Goal: Check status: Check status

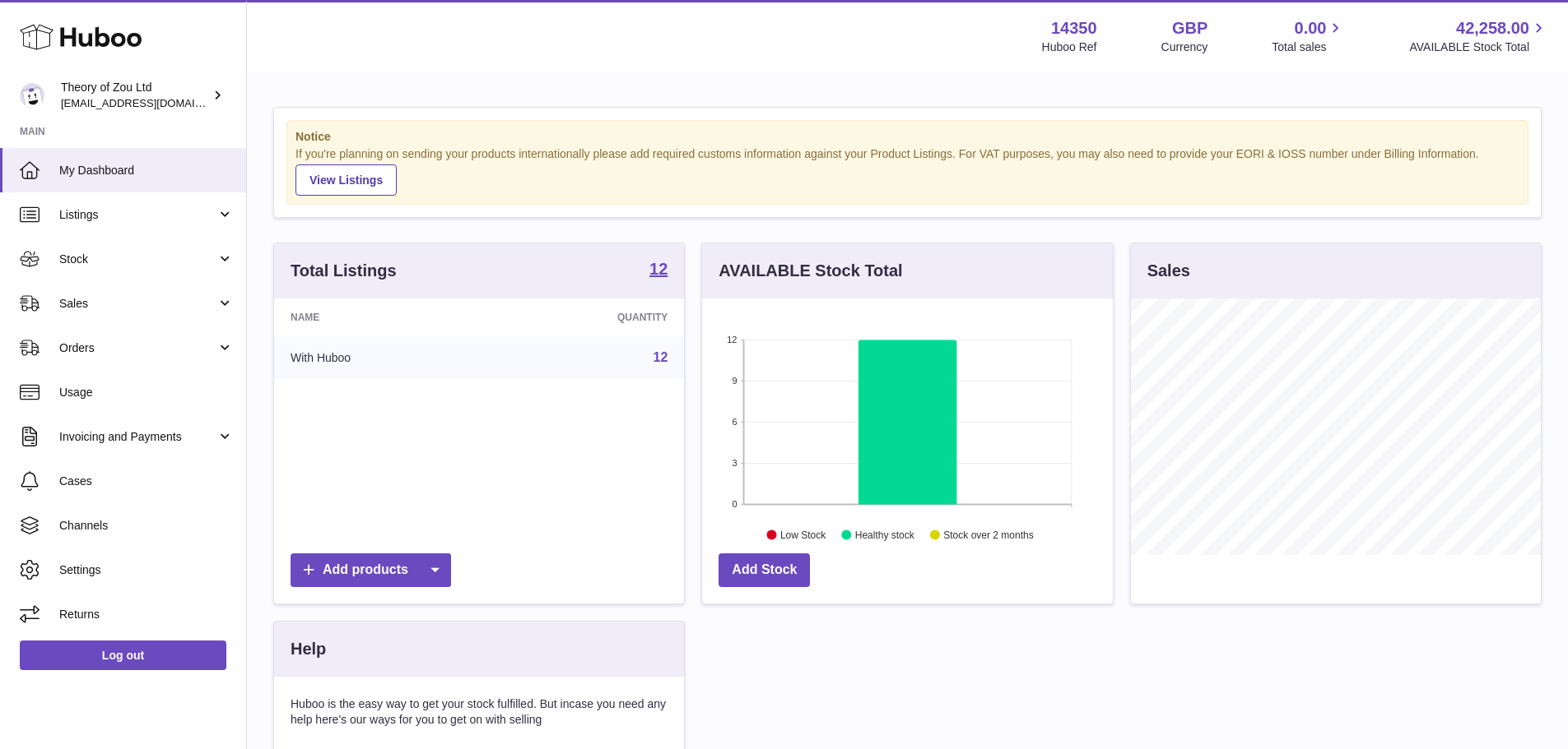
scroll to position [256, 411]
click at [147, 385] on span "Usage" at bounding box center [147, 392] width 174 height 16
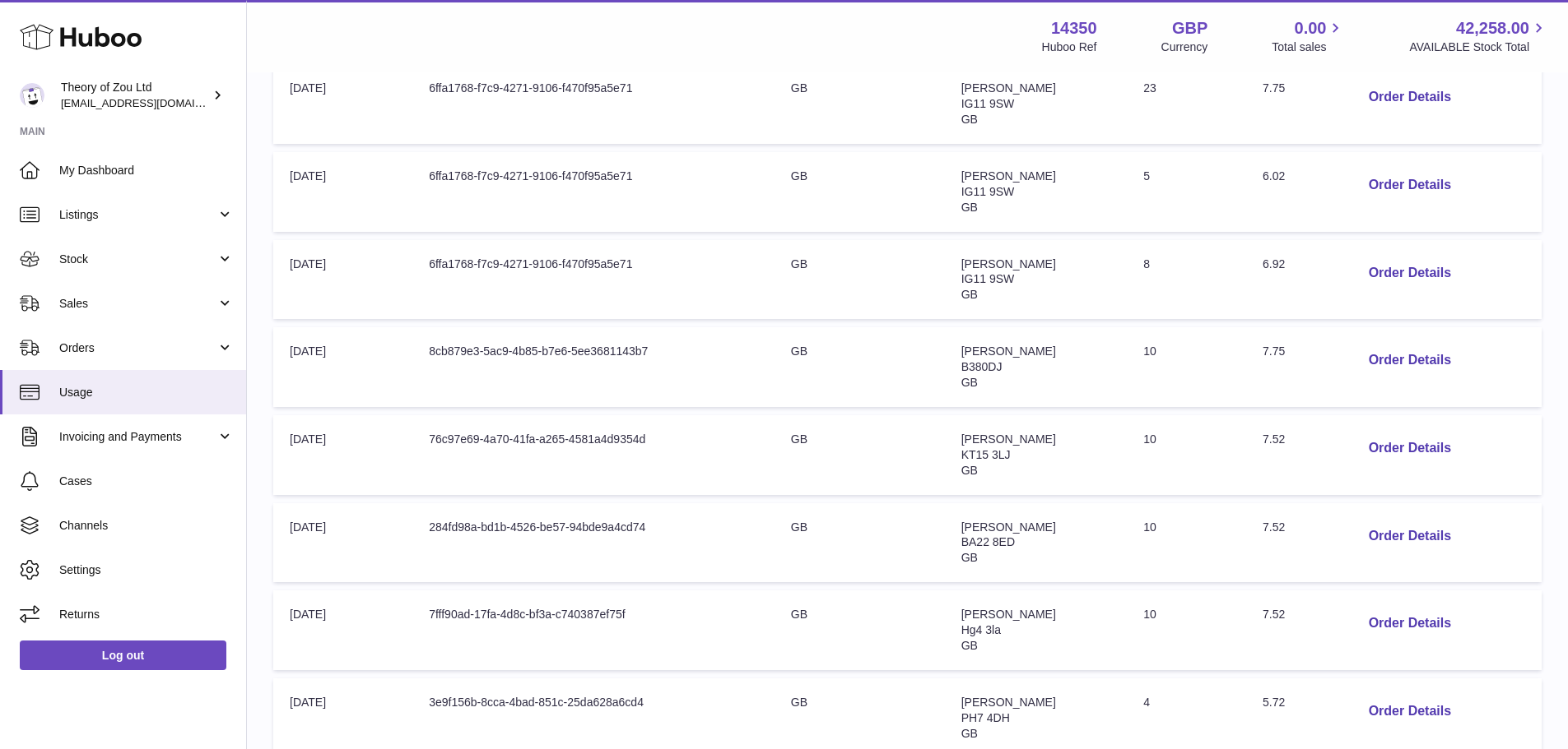
scroll to position [658, 0]
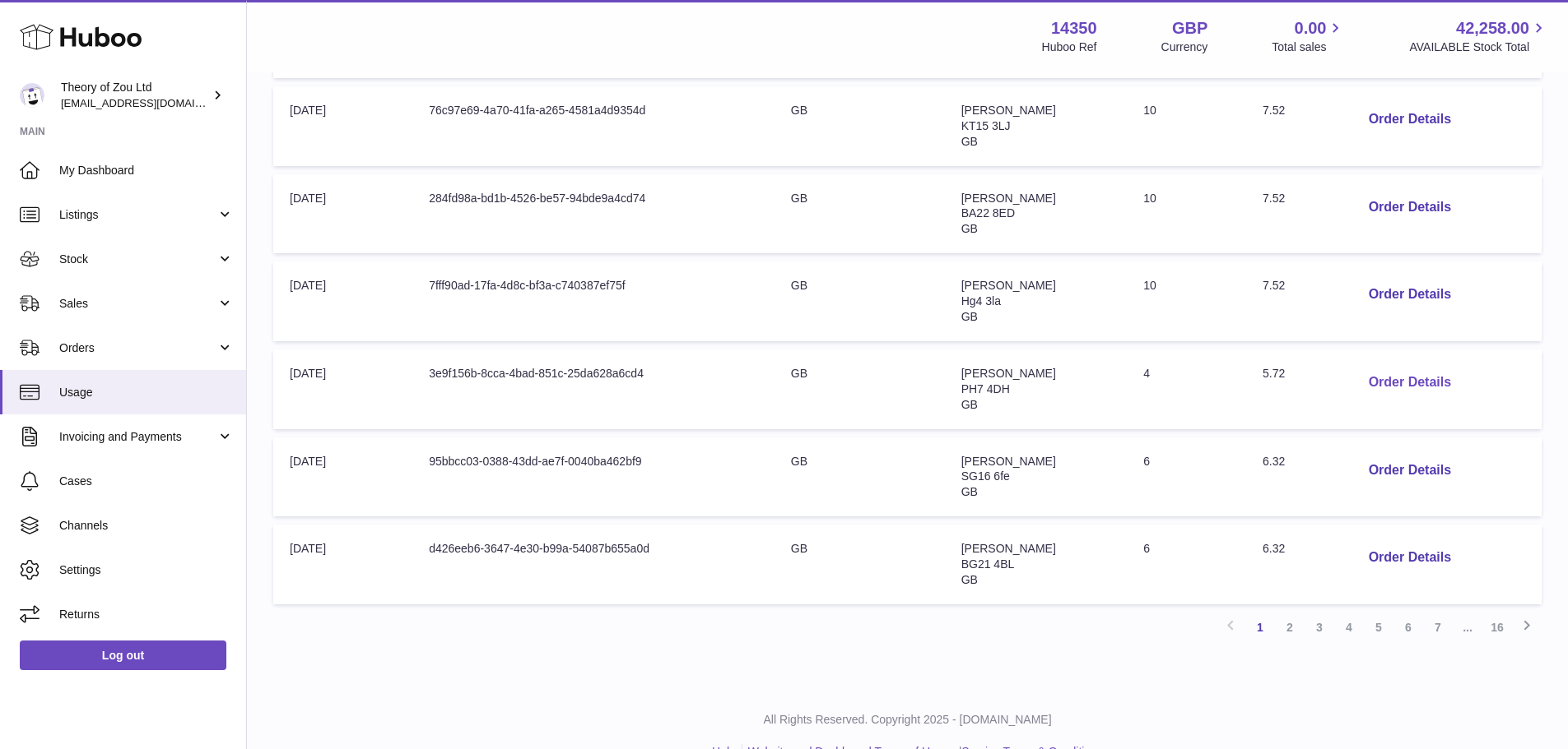
click at [1394, 378] on button "Order Details" at bounding box center [1409, 383] width 109 height 34
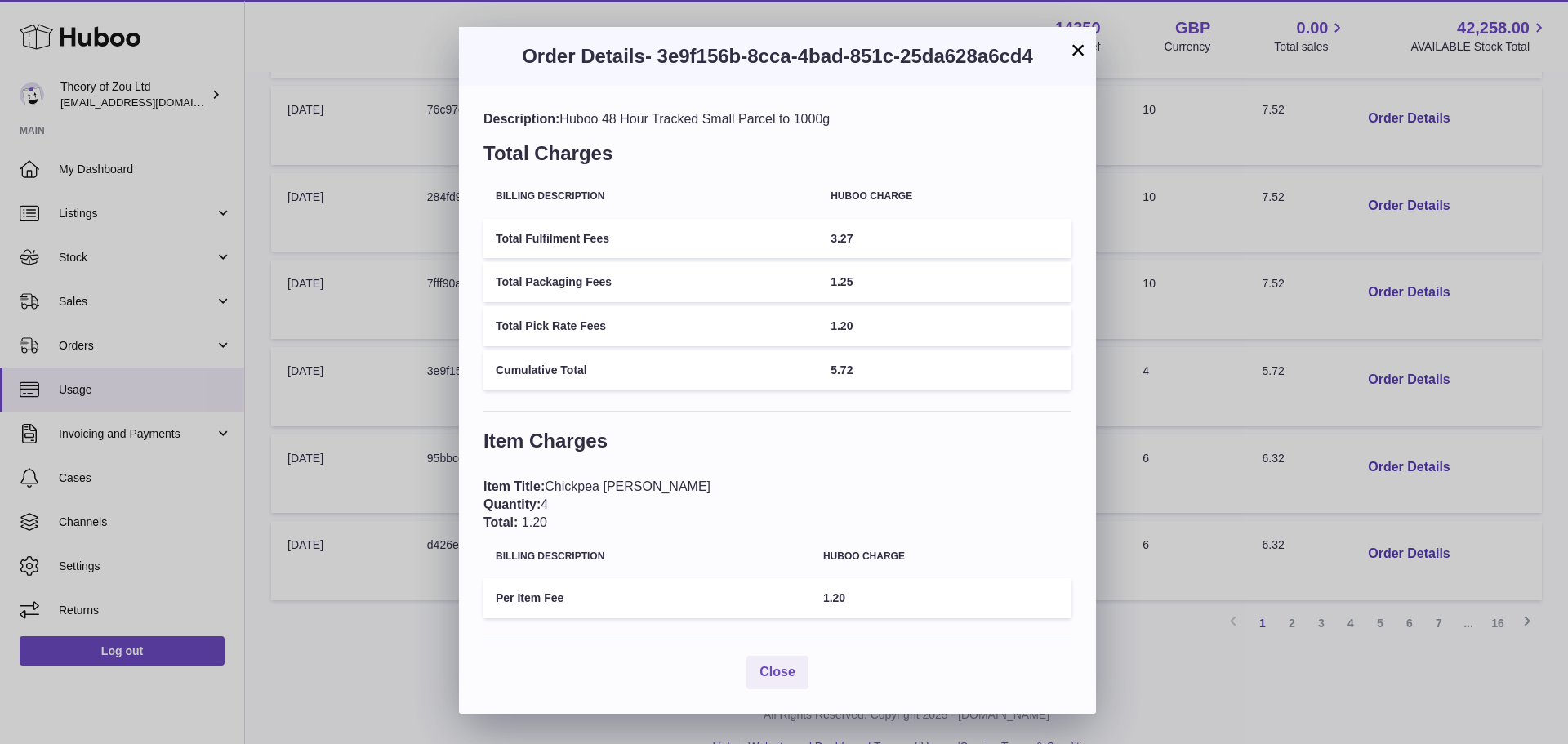
click at [1077, 54] on button "×" at bounding box center [1078, 50] width 20 height 20
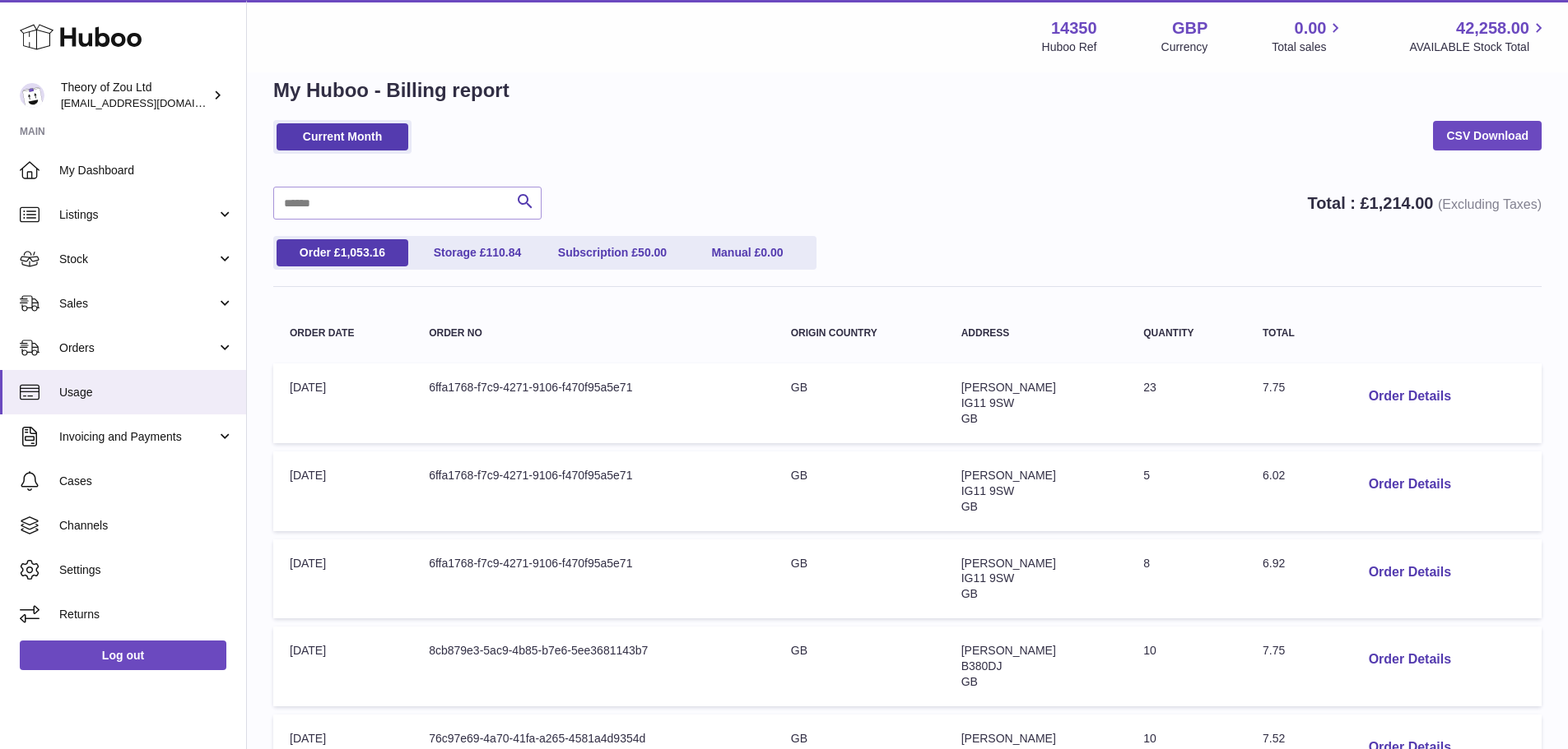
scroll to position [0, 0]
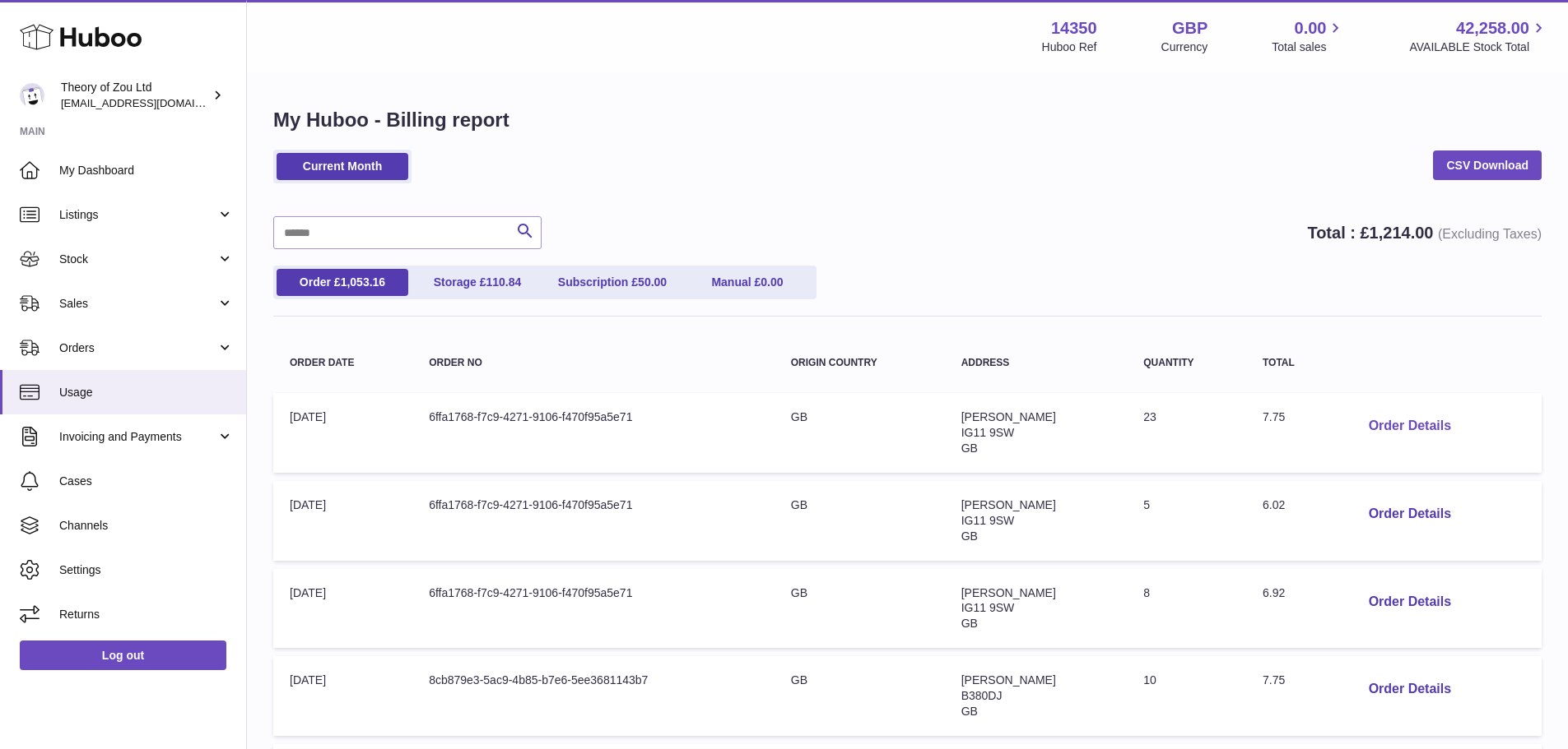
click at [1382, 436] on button "Order Details" at bounding box center [1409, 427] width 109 height 34
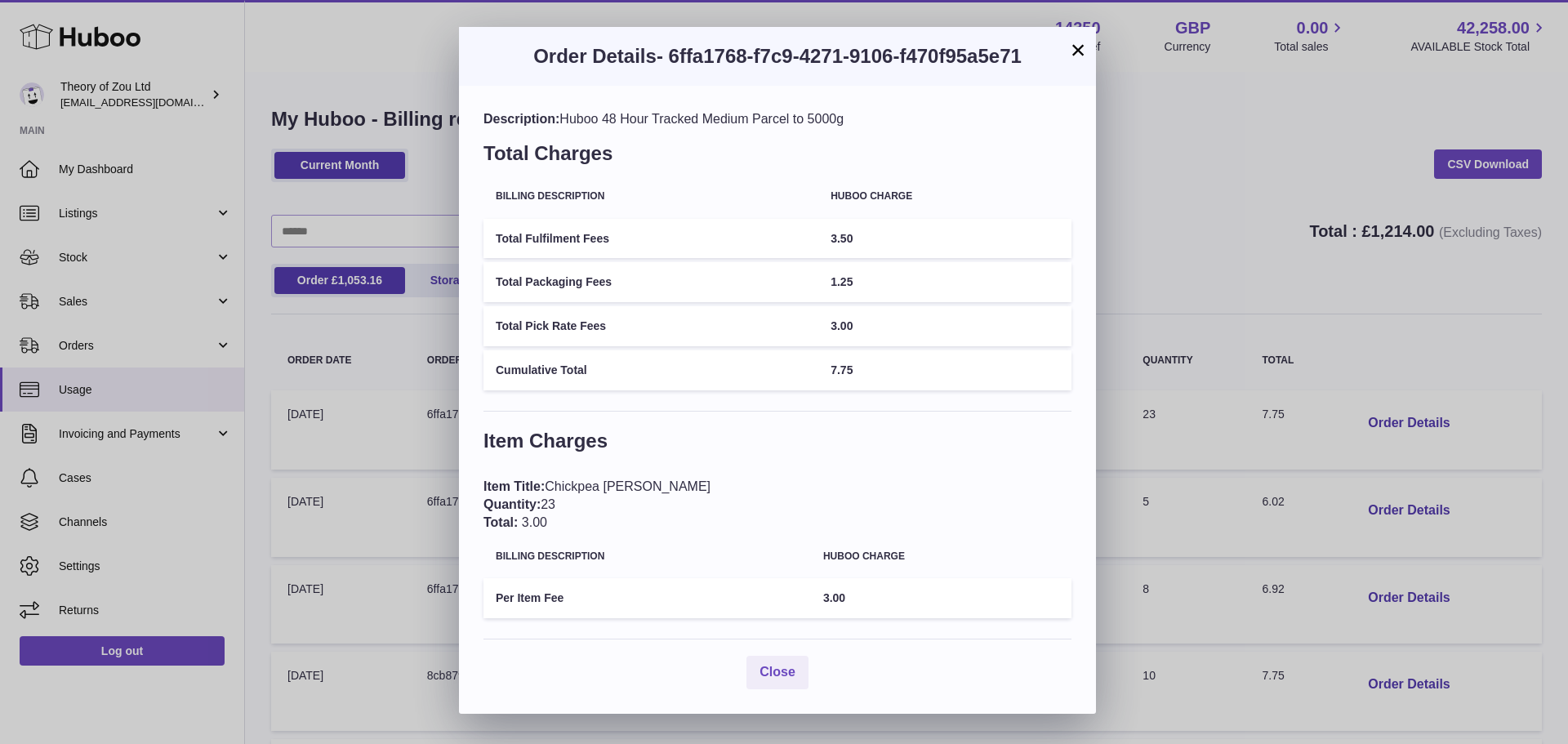
click at [1081, 54] on button "×" at bounding box center [1078, 50] width 20 height 20
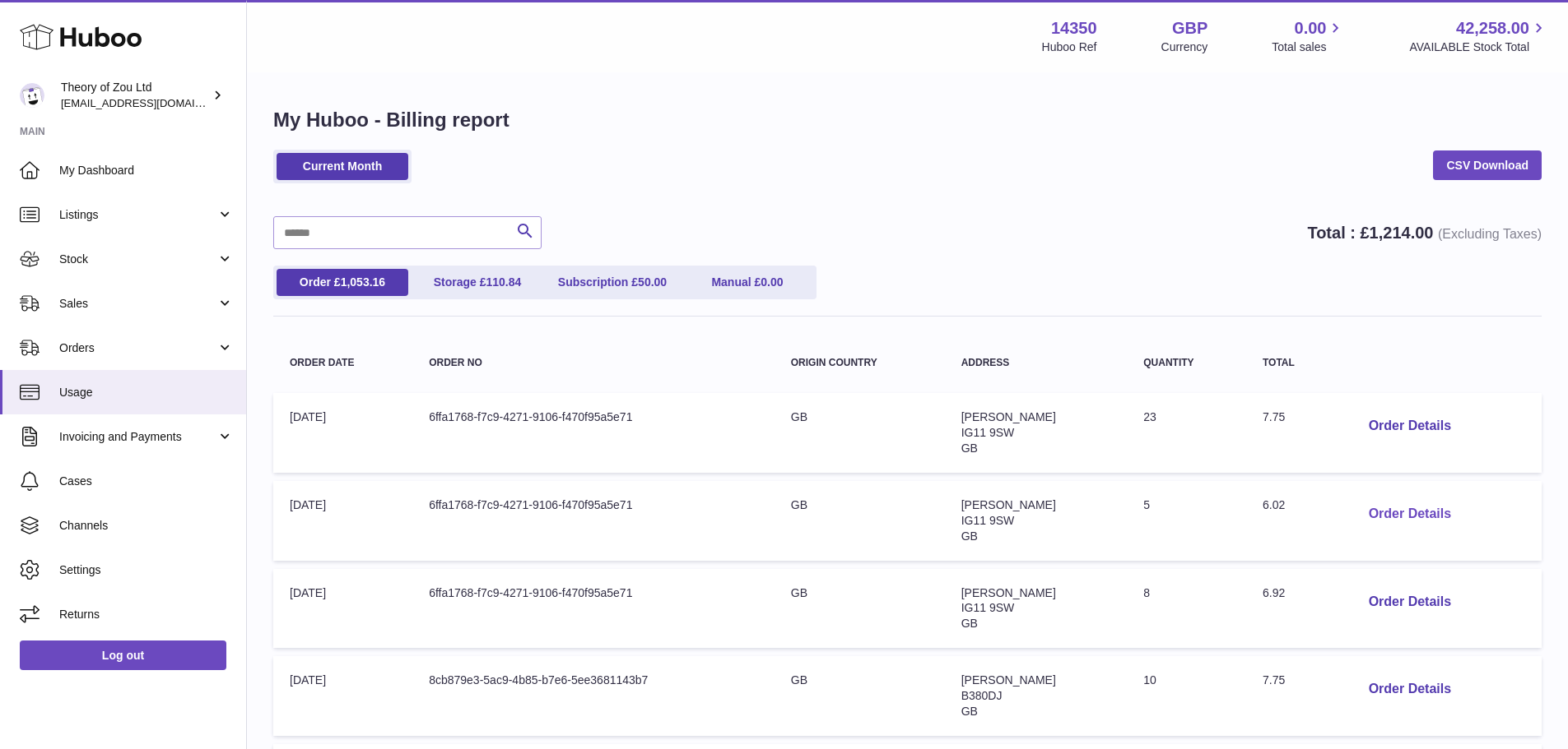
click at [1402, 513] on button "Order Details" at bounding box center [1409, 514] width 109 height 34
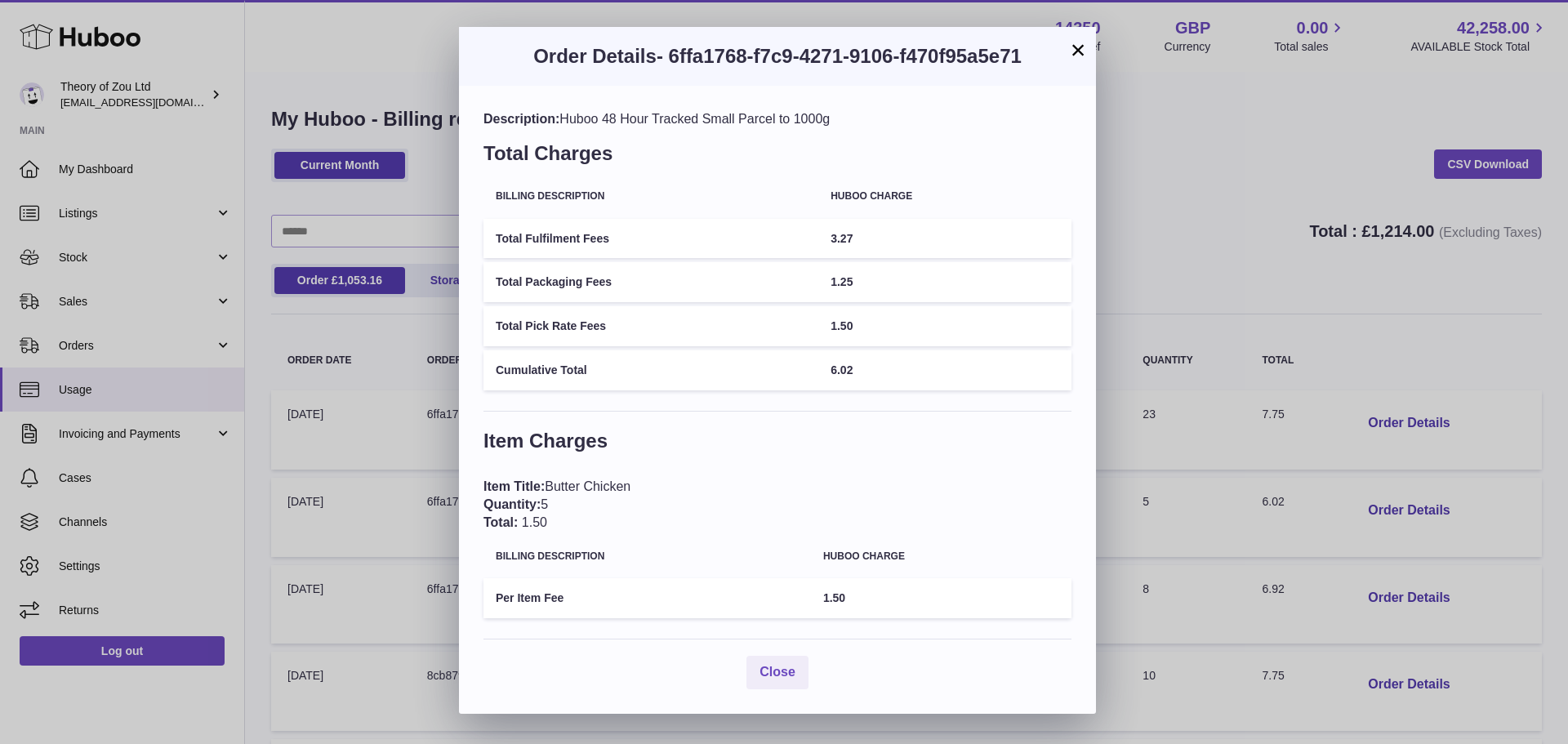
click at [1081, 53] on button "×" at bounding box center [1078, 50] width 20 height 20
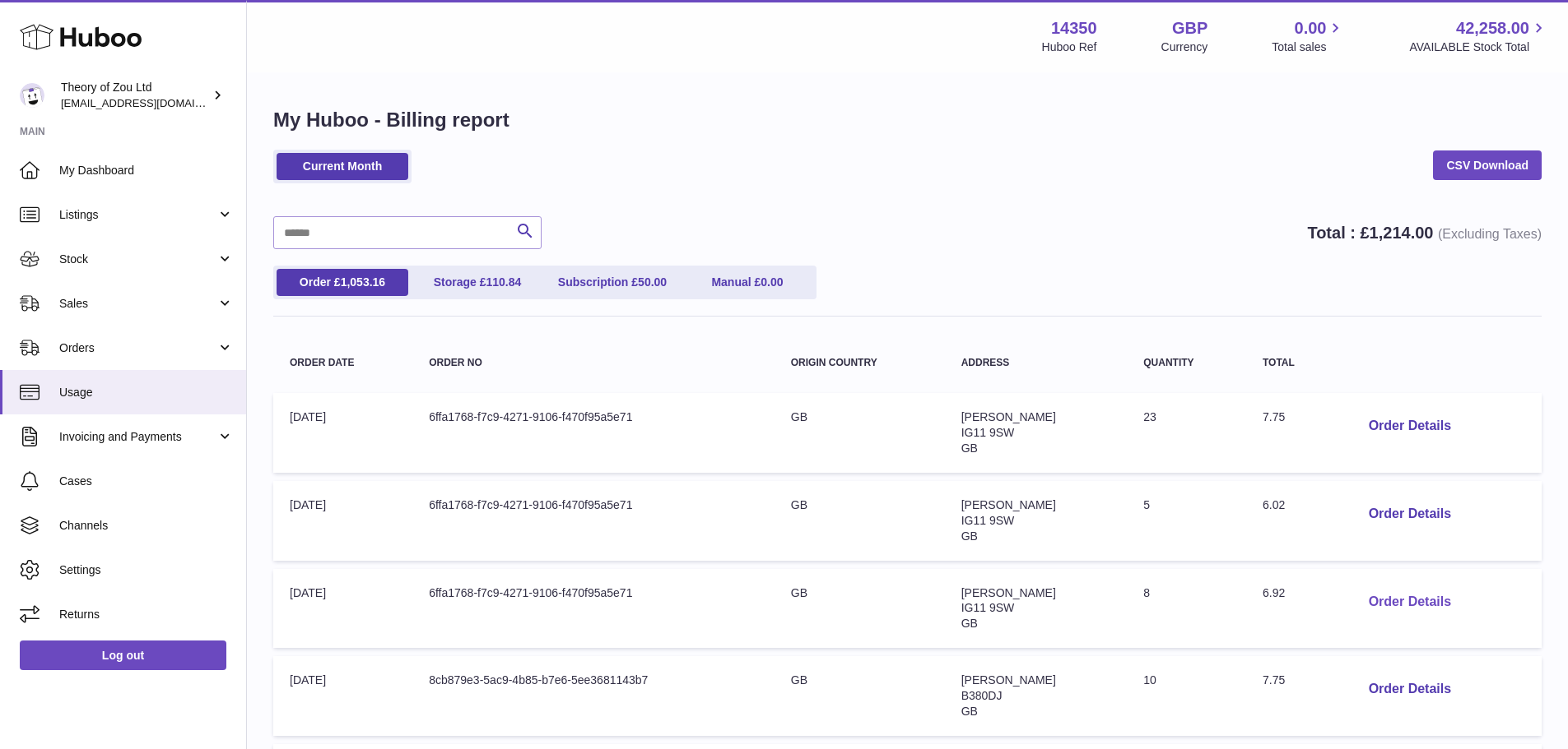
click at [1388, 595] on button "Order Details" at bounding box center [1409, 602] width 109 height 34
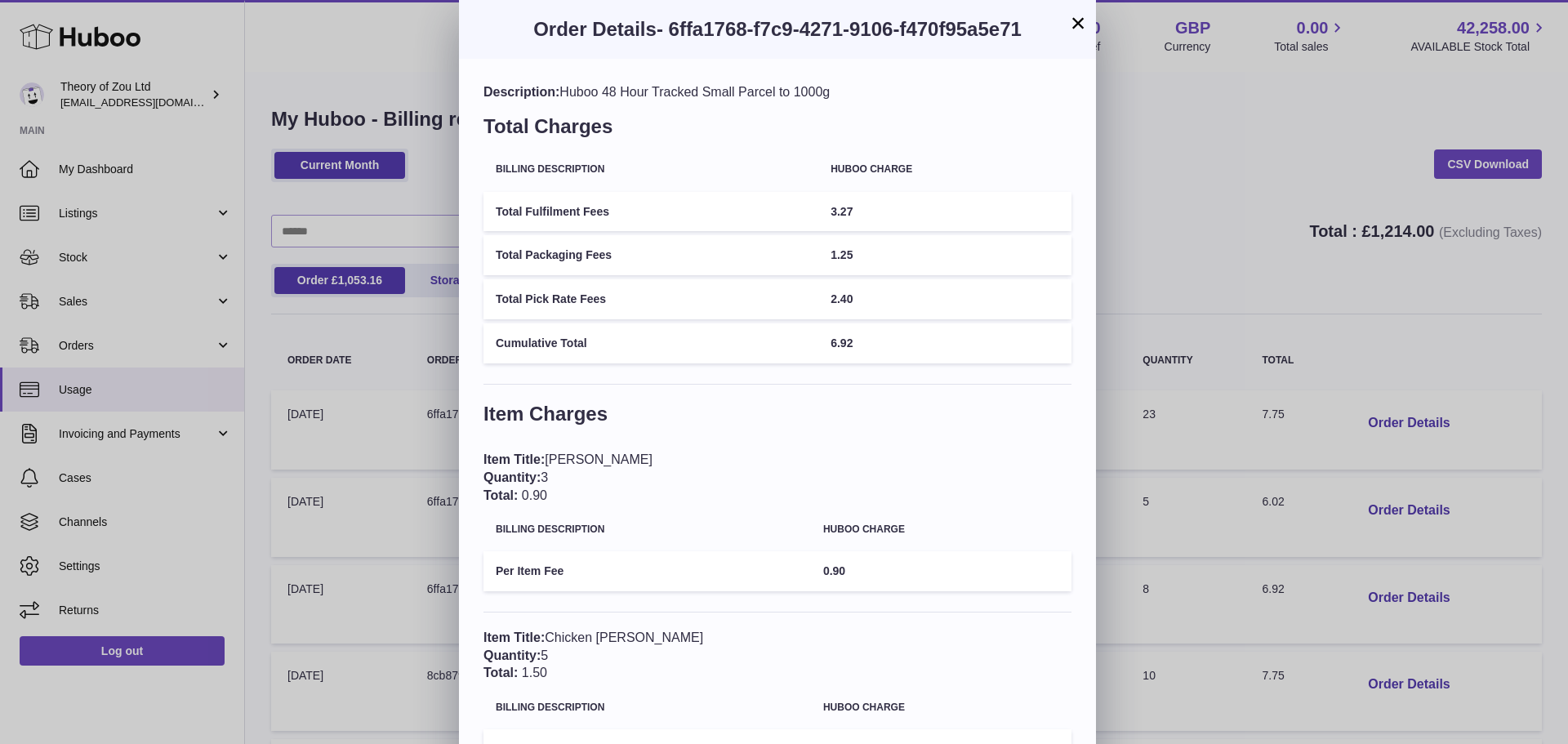
click at [1080, 26] on button "×" at bounding box center [1078, 23] width 20 height 20
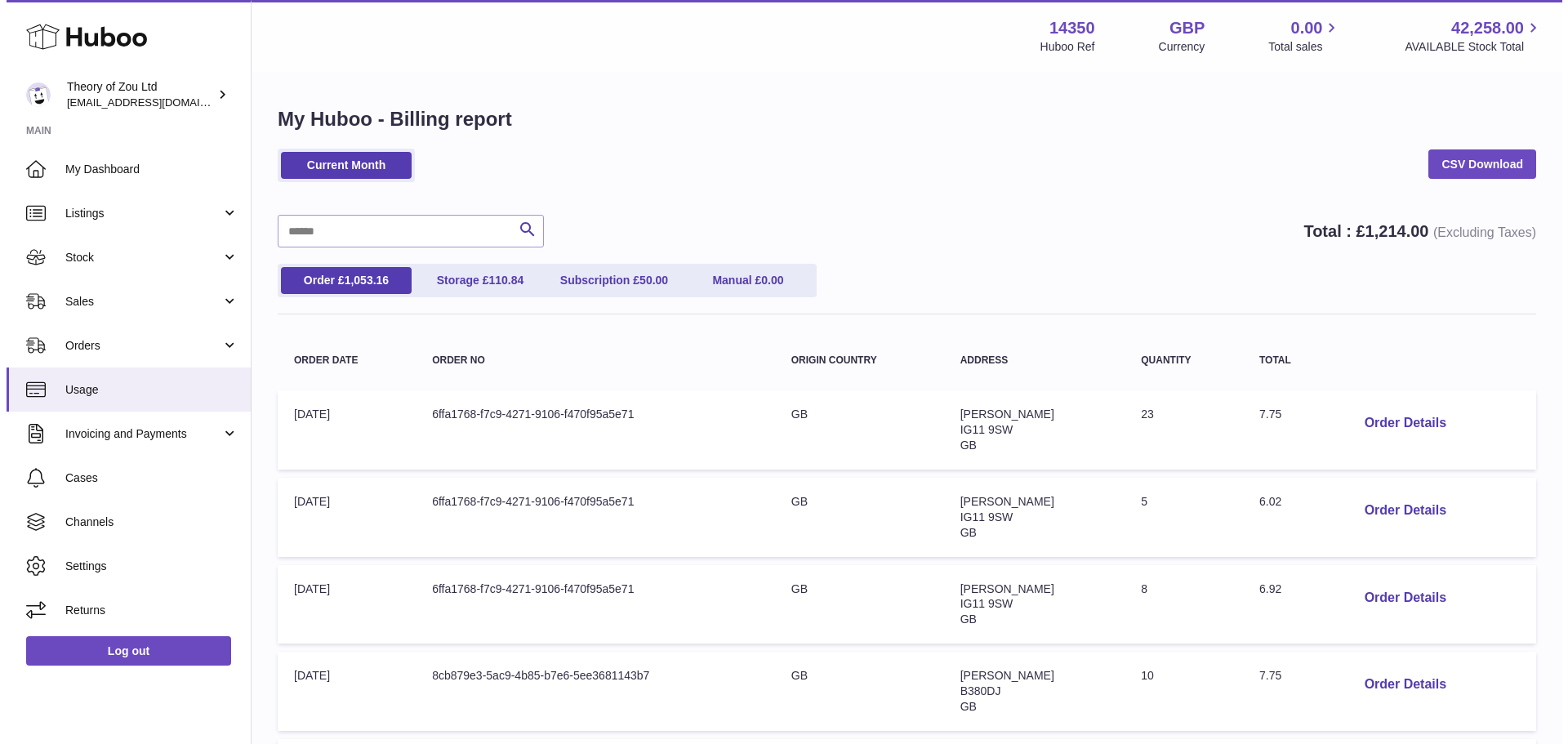
scroll to position [409, 0]
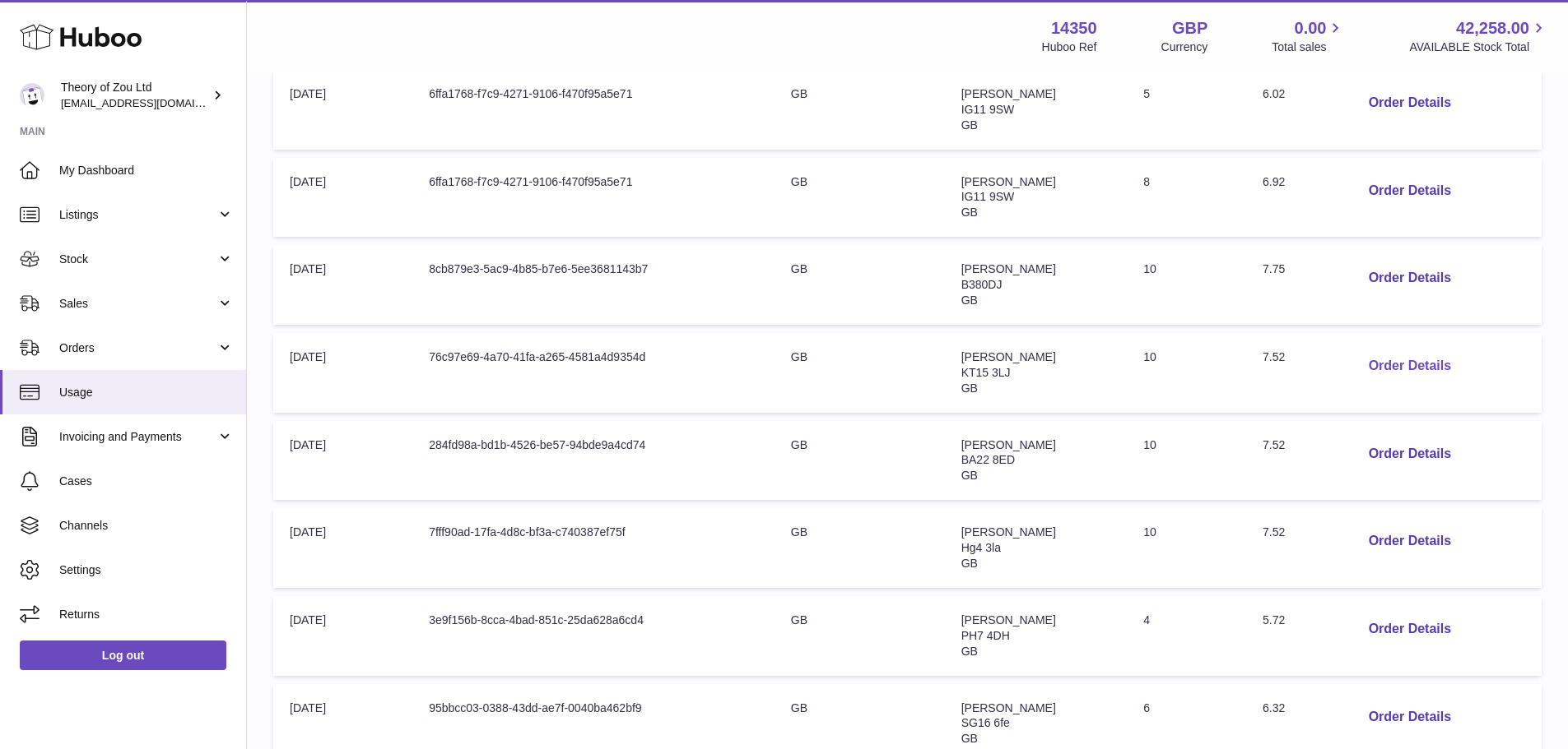
click at [1386, 377] on button "Order Details" at bounding box center [1409, 367] width 109 height 34
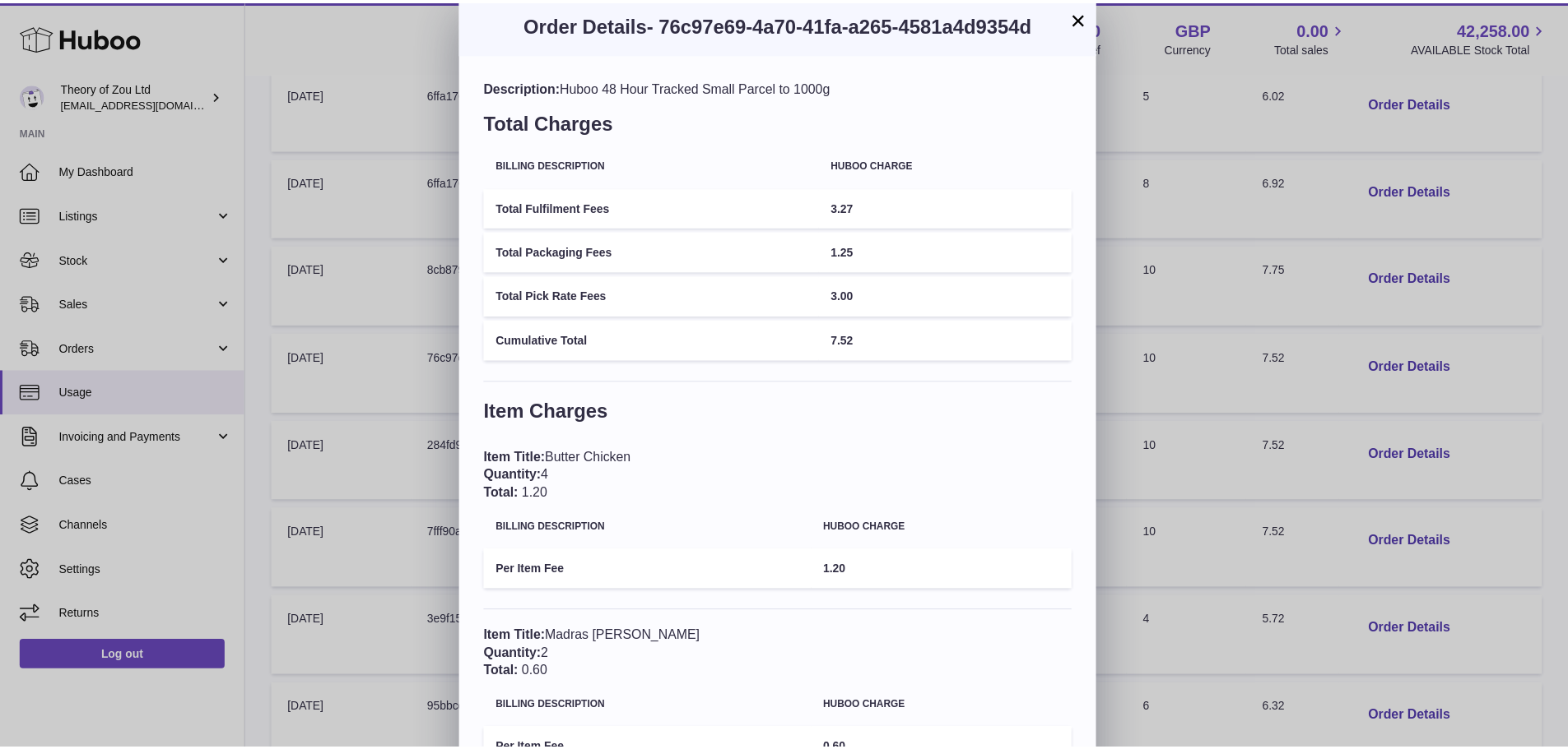
scroll to position [0, 0]
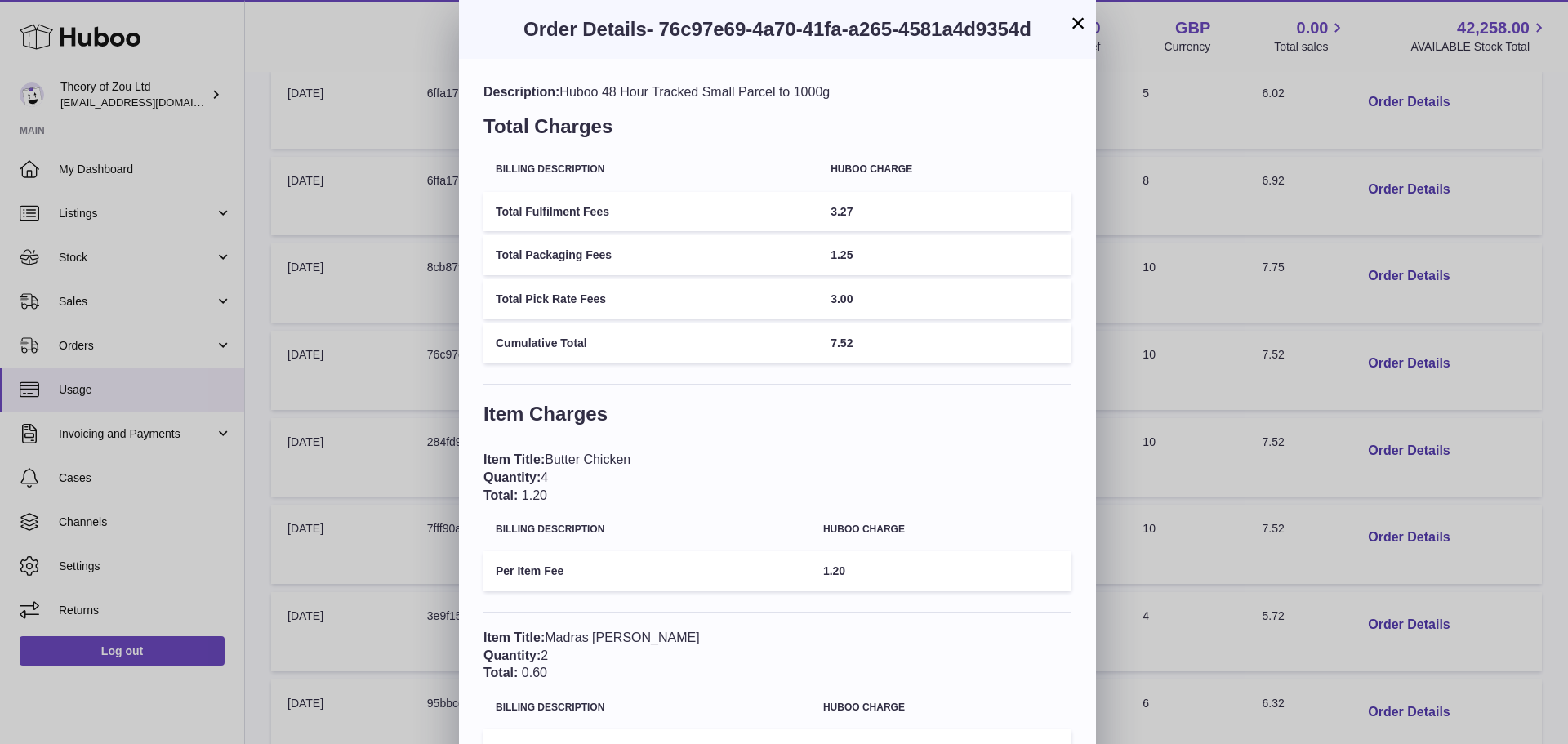
click at [1073, 23] on button "×" at bounding box center [1078, 23] width 20 height 20
